Goal: Task Accomplishment & Management: Use online tool/utility

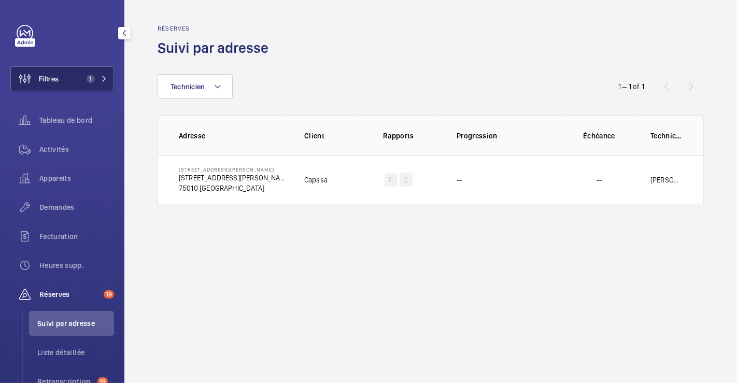
click at [51, 80] on span "Filtres" at bounding box center [49, 79] width 20 height 10
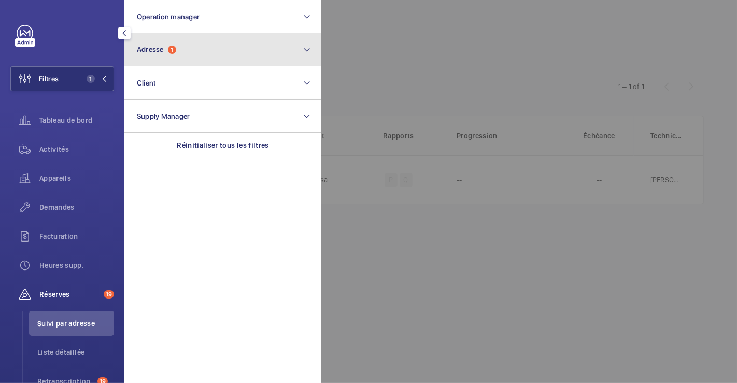
click at [157, 53] on span "Adresse" at bounding box center [150, 49] width 27 height 8
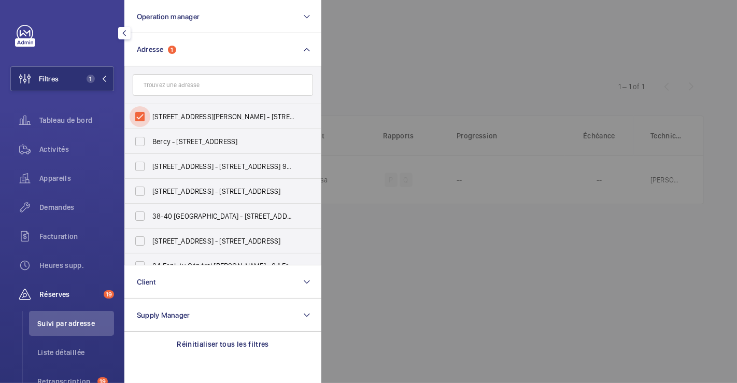
drag, startPoint x: 139, startPoint y: 115, endPoint x: 289, endPoint y: 87, distance: 152.4
click at [140, 115] on input "[STREET_ADDRESS][PERSON_NAME] - [STREET_ADDRESS][PERSON_NAME]" at bounding box center [140, 116] width 21 height 21
checkbox input "false"
click at [424, 68] on div at bounding box center [689, 191] width 737 height 383
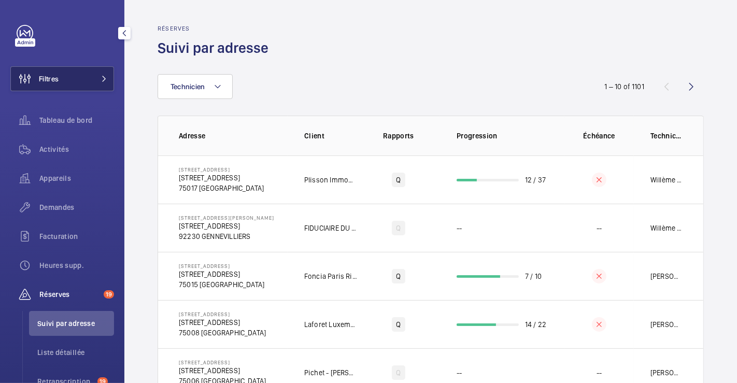
click at [67, 76] on button "Filtres" at bounding box center [62, 78] width 104 height 25
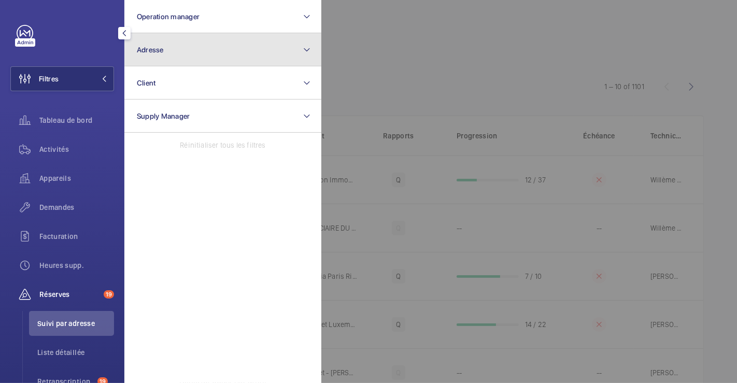
click at [187, 47] on button "Adresse" at bounding box center [222, 49] width 197 height 33
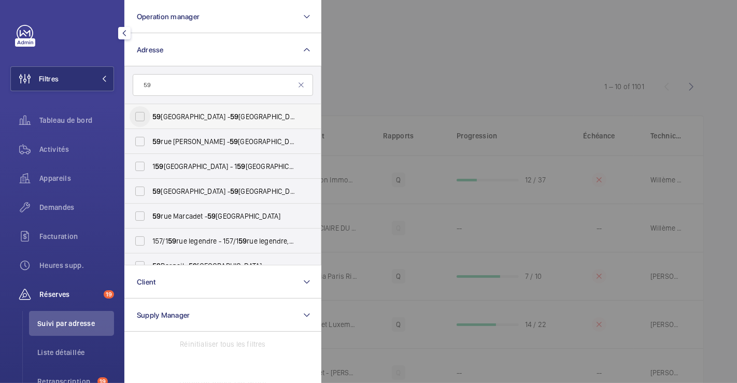
type input "59"
drag, startPoint x: 139, startPoint y: 114, endPoint x: 241, endPoint y: 97, distance: 103.4
click at [139, 114] on input "[STREET_ADDRESS][GEOGRAPHIC_DATA][STREET_ADDRESS]" at bounding box center [140, 116] width 21 height 21
checkbox input "true"
click at [413, 66] on div at bounding box center [689, 191] width 737 height 383
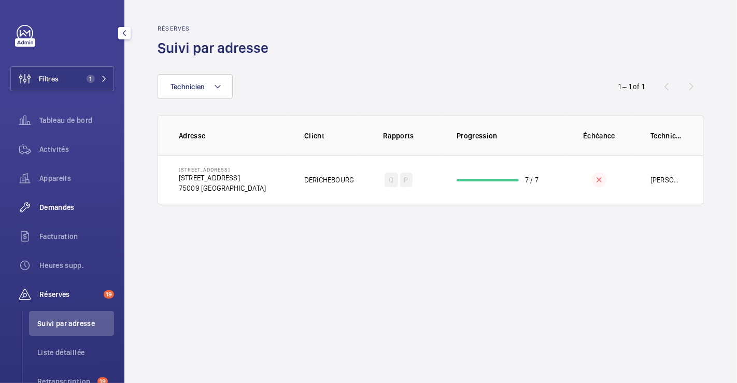
click at [52, 202] on span "Demandes" at bounding box center [76, 207] width 75 height 10
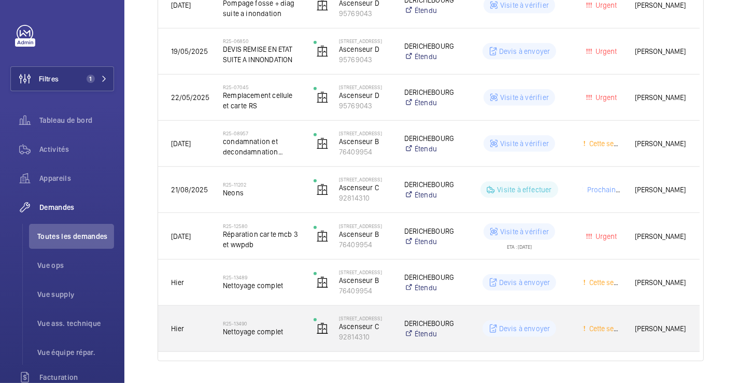
scroll to position [528, 0]
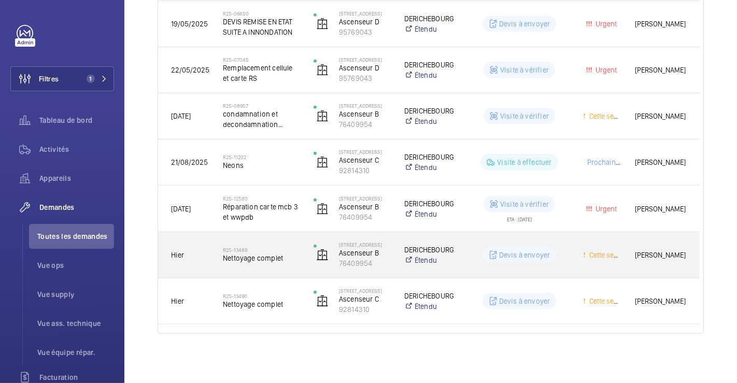
click at [288, 242] on div "R25-13489 Nettoyage complet" at bounding box center [261, 255] width 77 height 30
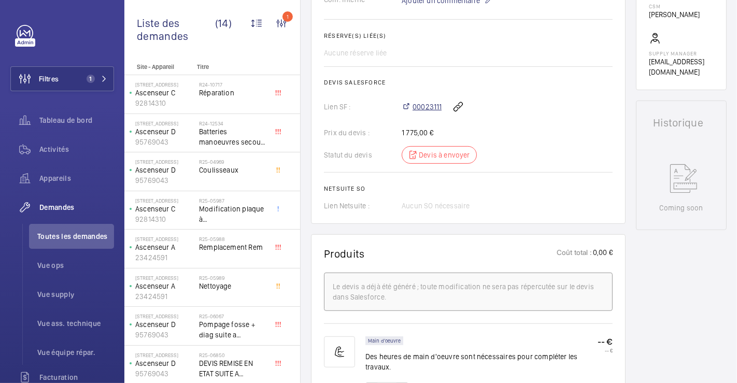
scroll to position [376, 0]
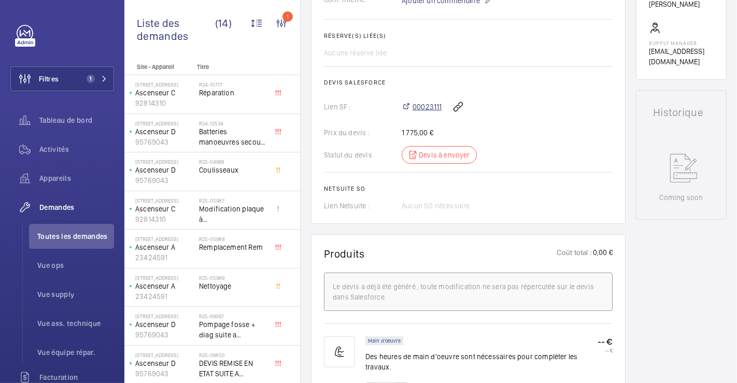
click at [425, 102] on span "00023111" at bounding box center [427, 107] width 29 height 10
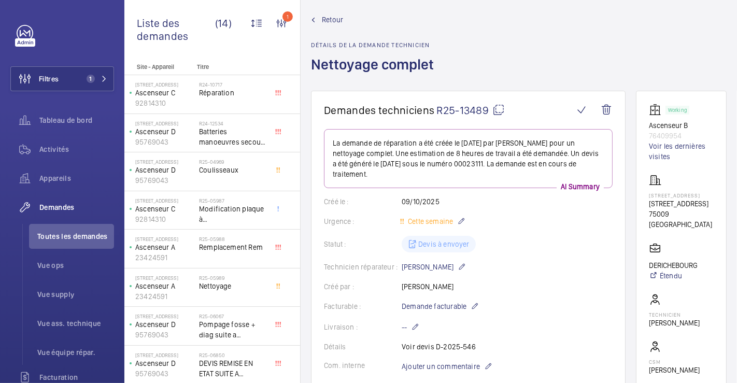
scroll to position [0, 0]
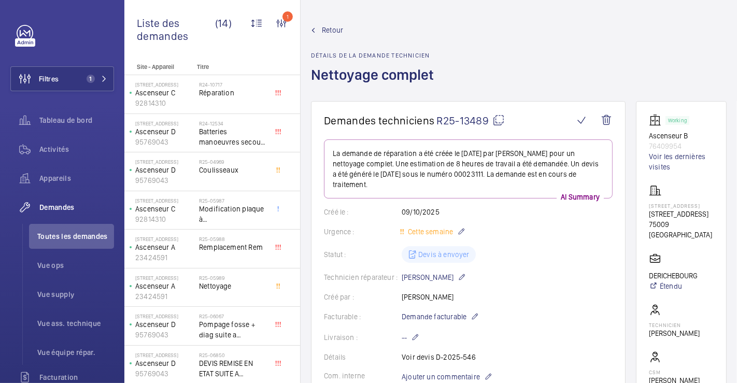
click at [337, 28] on span "Retour" at bounding box center [332, 30] width 21 height 10
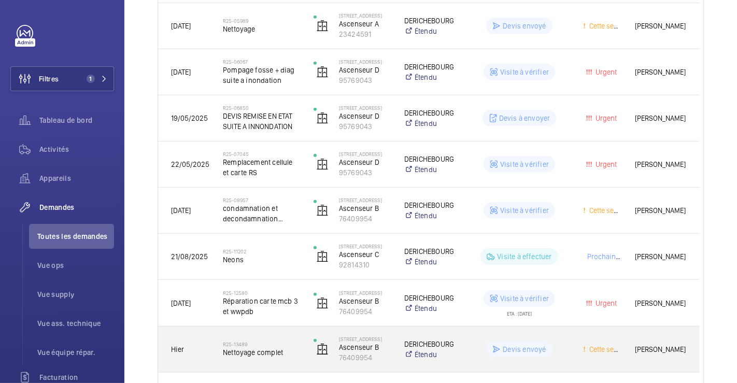
scroll to position [528, 0]
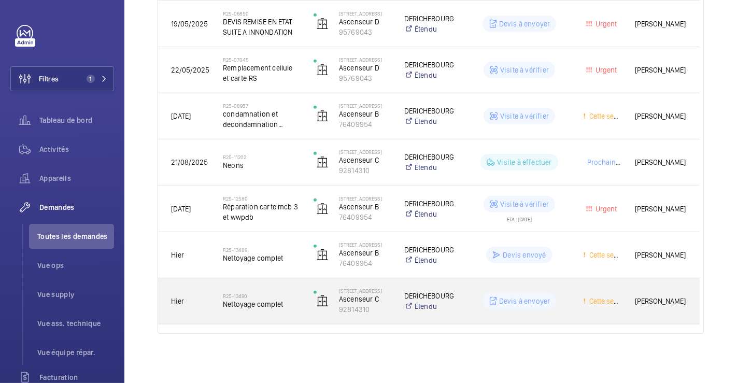
click at [294, 285] on div "R25-13490 Nettoyage complet" at bounding box center [255, 301] width 90 height 47
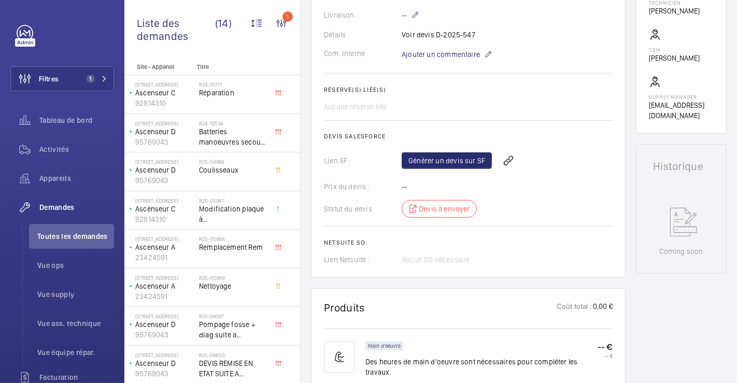
scroll to position [241, 0]
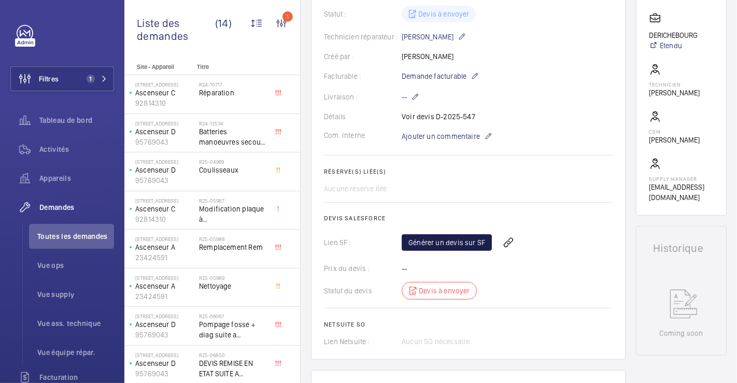
click at [440, 240] on link "Générer un devis sur SF" at bounding box center [447, 242] width 90 height 17
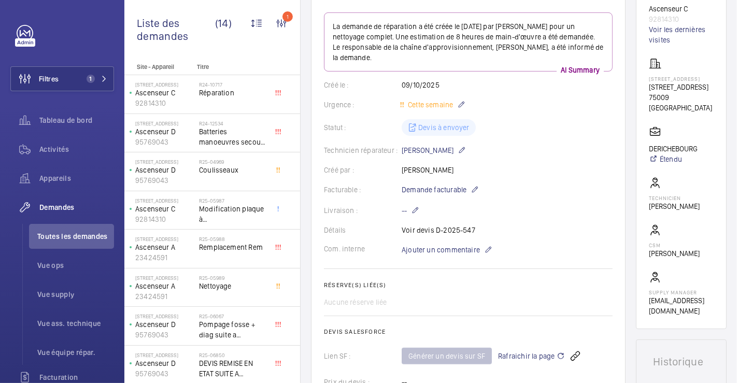
scroll to position [0, 0]
